Goal: Find specific page/section: Find specific page/section

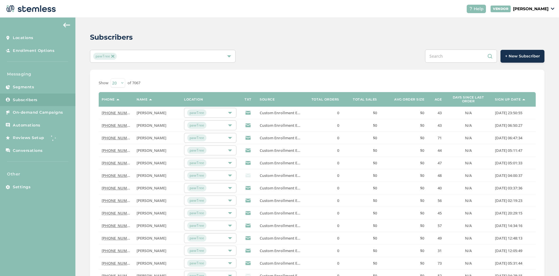
click at [130, 32] on h2 "Subscribers" at bounding box center [111, 37] width 43 height 10
click at [111, 38] on h2 "Subscribers" at bounding box center [111, 37] width 43 height 10
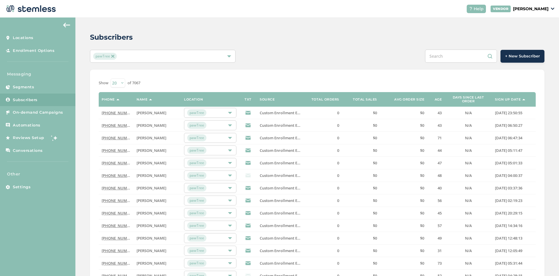
click at [111, 38] on h2 "Subscribers" at bounding box center [111, 37] width 43 height 10
click at [163, 39] on div "Subscribers" at bounding box center [315, 37] width 450 height 10
click at [130, 36] on h2 "Subscribers" at bounding box center [111, 37] width 43 height 10
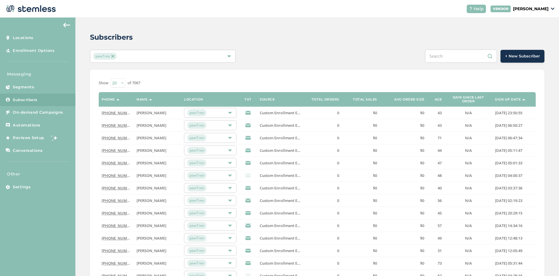
click at [130, 36] on h2 "Subscribers" at bounding box center [111, 37] width 43 height 10
click at [162, 42] on div "Subscribers" at bounding box center [315, 37] width 450 height 10
drag, startPoint x: 90, startPoint y: 37, endPoint x: 133, endPoint y: 36, distance: 42.6
click at [133, 36] on div "Subscribers pawTree + New Subscriber Show [PHONE_NUMBER] of 7067 Phone Name Loc…" at bounding box center [317, 207] width 484 height 380
click at [133, 36] on h2 "Subscribers" at bounding box center [111, 37] width 43 height 10
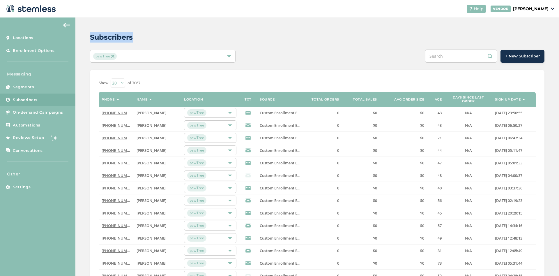
click at [133, 36] on h2 "Subscribers" at bounding box center [111, 37] width 43 height 10
